Goal: Information Seeking & Learning: Check status

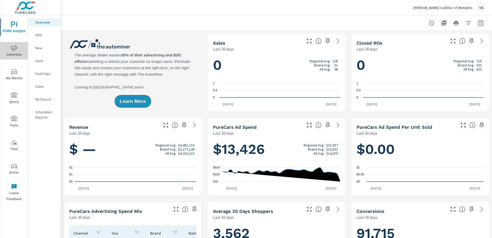
click at [20, 47] on span "Advertise" at bounding box center [14, 51] width 25 height 13
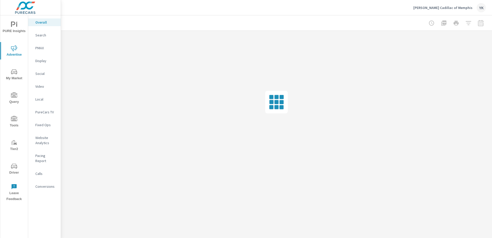
click at [43, 76] on p "Social" at bounding box center [45, 73] width 21 height 5
